Goal: Task Accomplishment & Management: Manage account settings

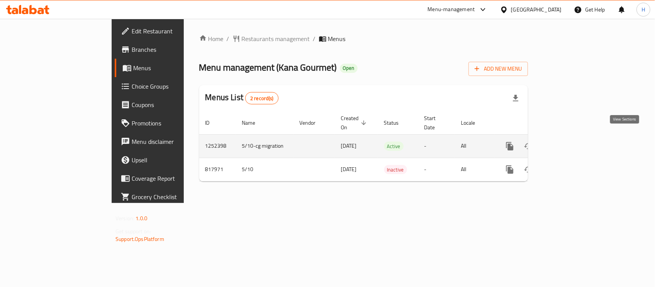
click at [569, 143] on icon "enhanced table" at bounding box center [565, 146] width 7 height 7
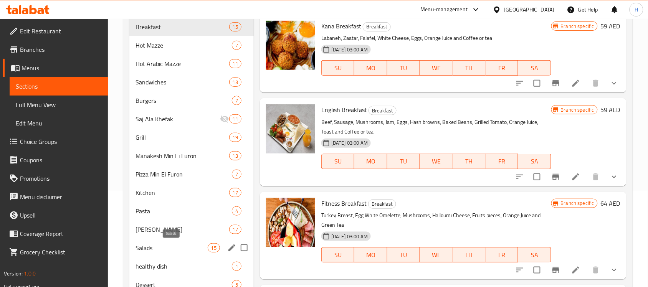
scroll to position [79, 0]
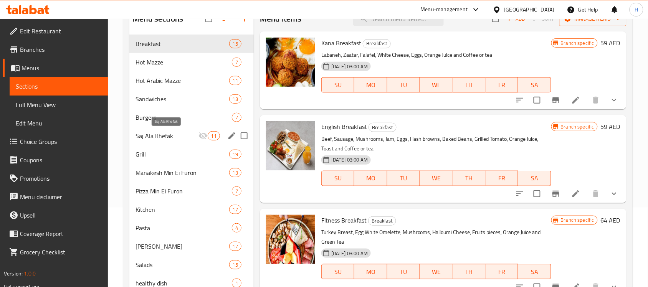
click at [164, 136] on span "Saj Ala Khefak" at bounding box center [166, 135] width 63 height 9
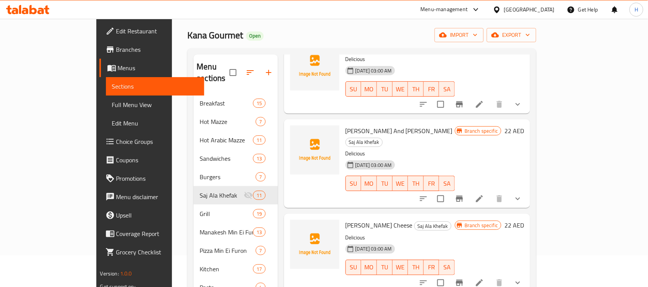
scroll to position [144, 0]
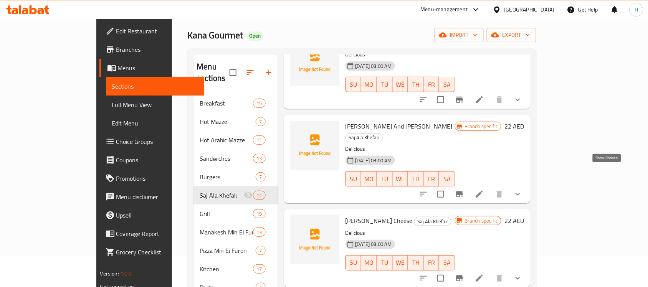
click at [522, 190] on icon "show more" at bounding box center [517, 194] width 9 height 9
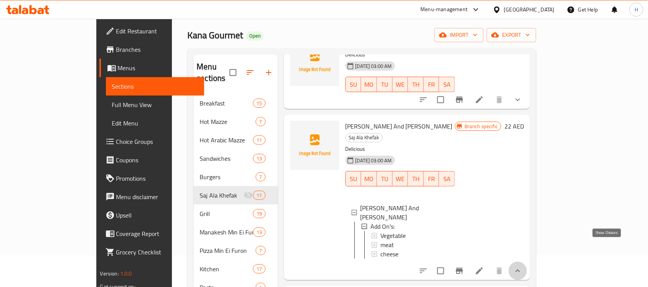
click at [520, 269] on icon "show more" at bounding box center [517, 270] width 5 height 3
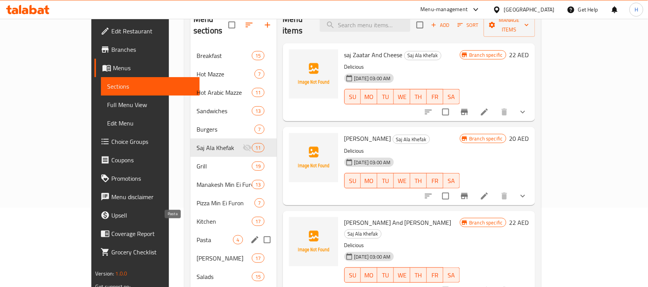
scroll to position [96, 0]
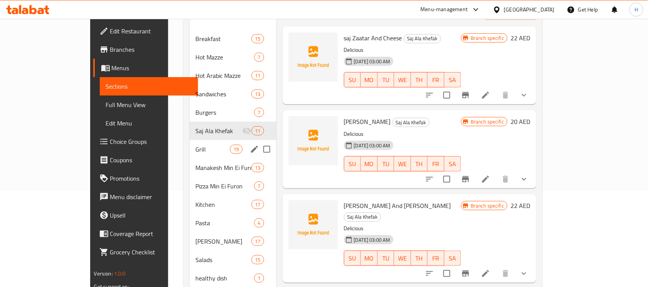
drag, startPoint x: 137, startPoint y: 121, endPoint x: 143, endPoint y: 134, distance: 14.4
click at [190, 134] on div "Breakfast 15 Hot Mazze 7 Hot Arabic Mazze 11 Sandwiches 13 Burgers 7 Saj Ala Kh…" at bounding box center [233, 168] width 87 height 276
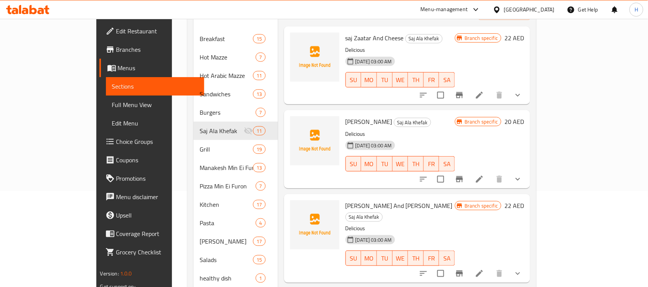
scroll to position [48, 0]
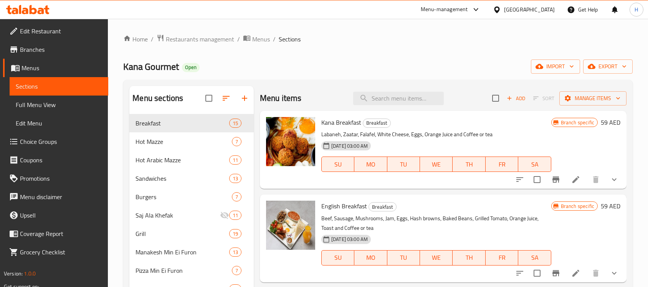
scroll to position [79, 0]
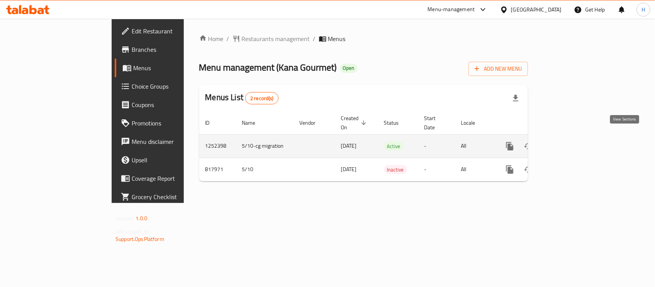
click at [570, 142] on icon "enhanced table" at bounding box center [565, 146] width 9 height 9
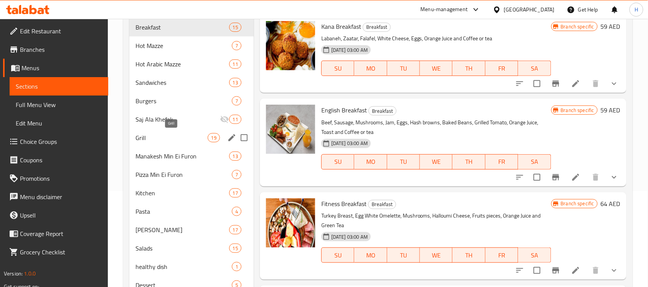
scroll to position [127, 0]
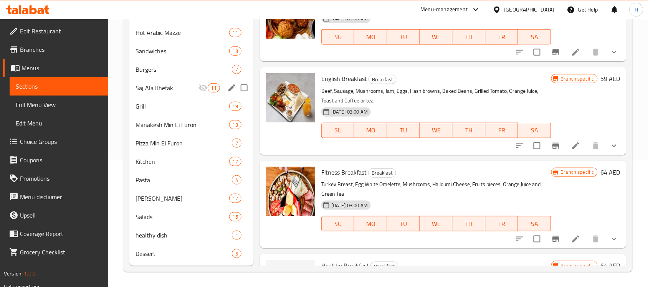
drag, startPoint x: 157, startPoint y: 83, endPoint x: 164, endPoint y: 85, distance: 6.6
click at [157, 83] on div "Saj Ala Khefak 11" at bounding box center [191, 88] width 124 height 18
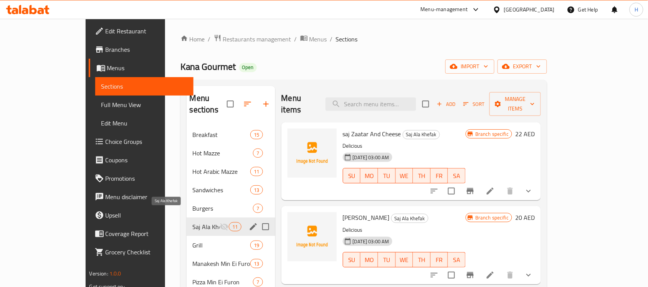
drag, startPoint x: 129, startPoint y: 217, endPoint x: 175, endPoint y: 214, distance: 46.9
click at [180, 214] on div "Menu sections Breakfast 15 Hot Mazze 7 Hot Arabic Mazze 11 Sandwiches 13 Burger…" at bounding box center [363, 245] width 367 height 331
click at [193, 222] on span "Saj Ala Khefak" at bounding box center [206, 226] width 27 height 9
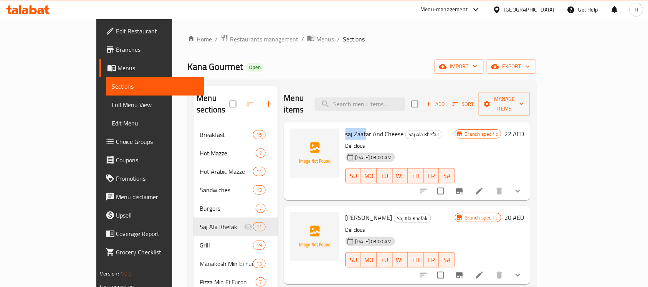
drag, startPoint x: 321, startPoint y: 123, endPoint x: 342, endPoint y: 126, distance: 20.9
click at [345, 128] on span "saj Zaatar And Cheese" at bounding box center [374, 134] width 58 height 12
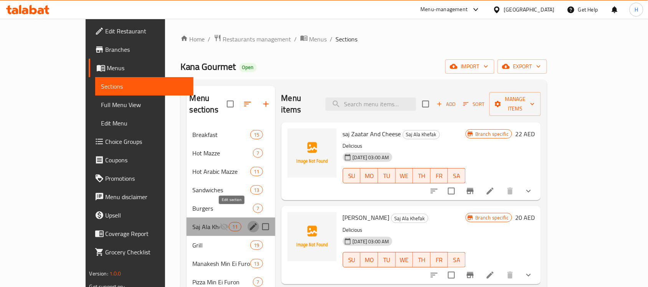
click at [249, 222] on icon "edit" at bounding box center [253, 226] width 9 height 9
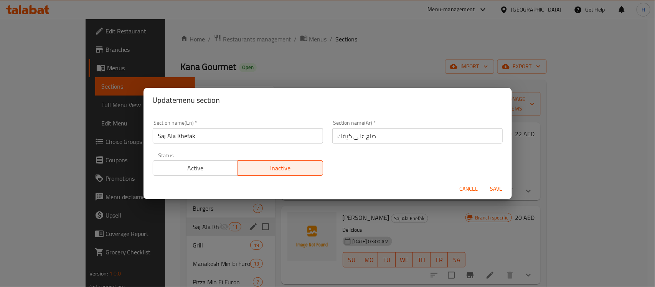
click at [227, 137] on input "Saj Ala Khefak" at bounding box center [238, 135] width 170 height 15
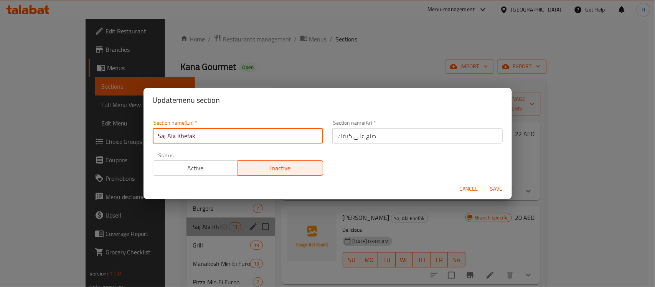
click at [227, 137] on input "Saj Ala Khefak" at bounding box center [238, 135] width 170 height 15
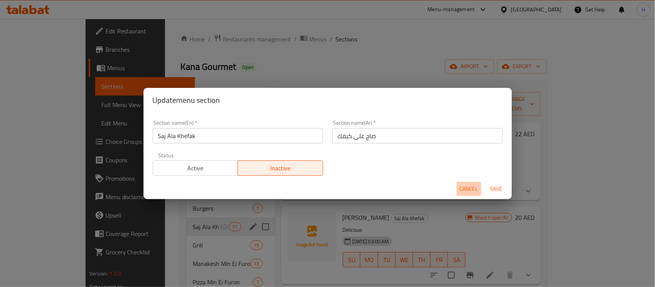
click at [472, 190] on span "Cancel" at bounding box center [469, 189] width 18 height 10
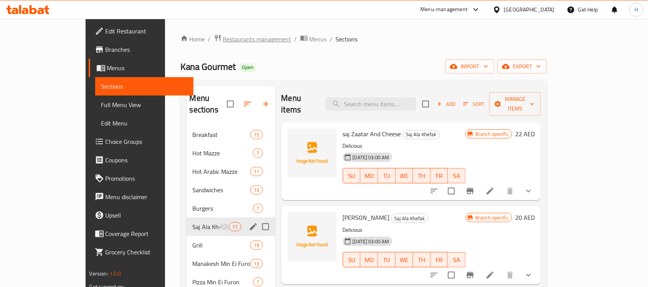
click at [223, 36] on span "Restaurants management" at bounding box center [257, 39] width 68 height 9
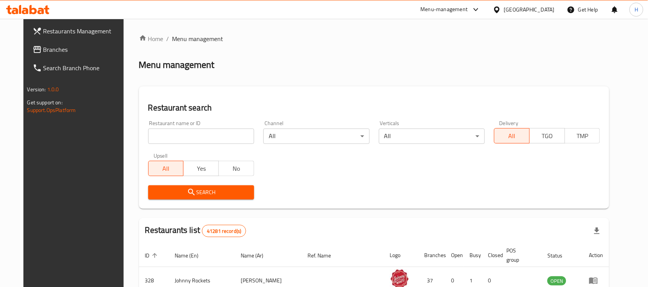
click at [66, 50] on span "Branches" at bounding box center [84, 49] width 82 height 9
